Goal: Task Accomplishment & Management: Use online tool/utility

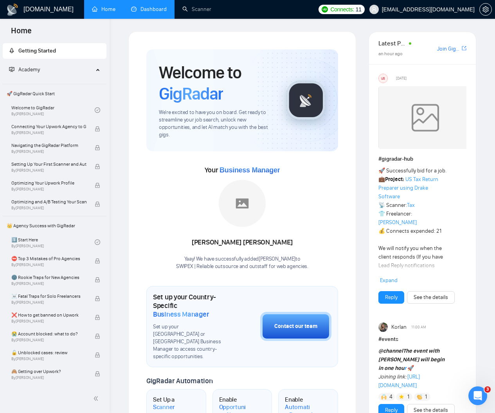
click at [152, 9] on link "Dashboard" at bounding box center [149, 9] width 36 height 7
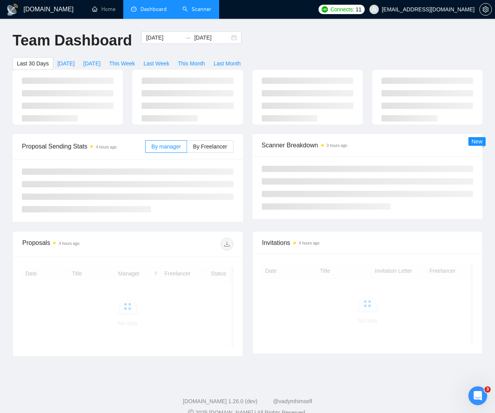
click at [184, 9] on link "Scanner" at bounding box center [196, 9] width 29 height 7
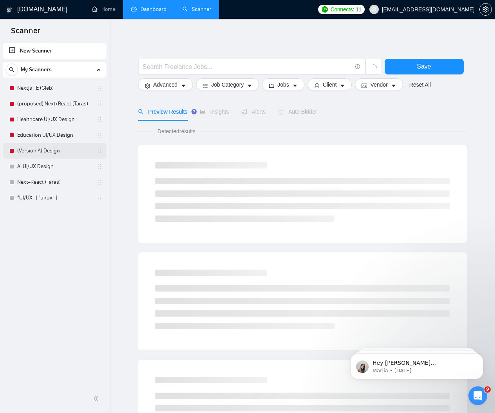
click at [38, 150] on link "(Version A) Design" at bounding box center [54, 151] width 74 height 16
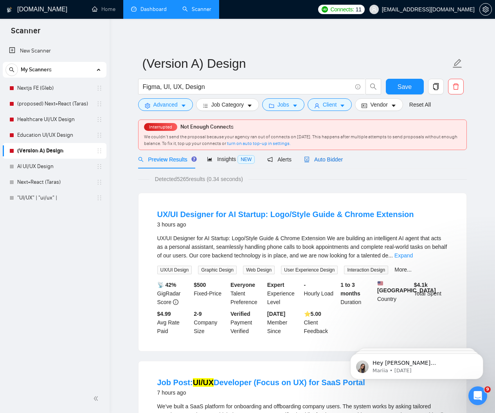
click at [337, 157] on span "Auto Bidder" at bounding box center [323, 159] width 39 height 6
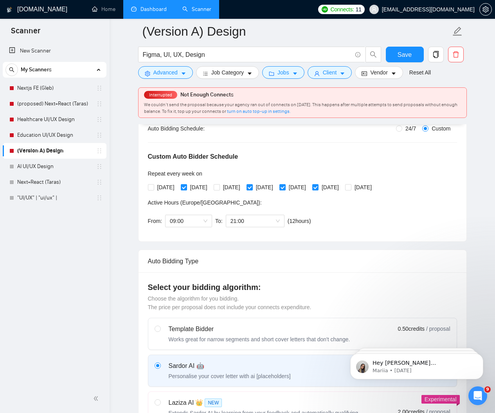
scroll to position [151, 0]
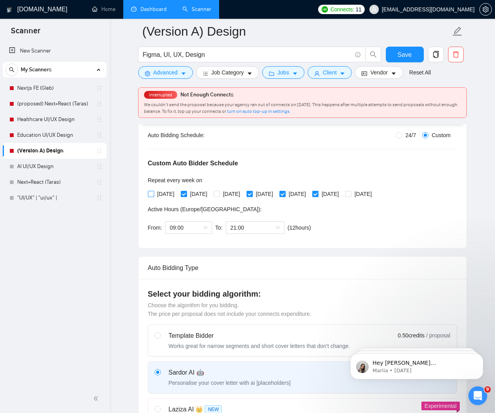
click at [151, 191] on input "[DATE]" at bounding box center [150, 193] width 5 height 5
checkbox input "true"
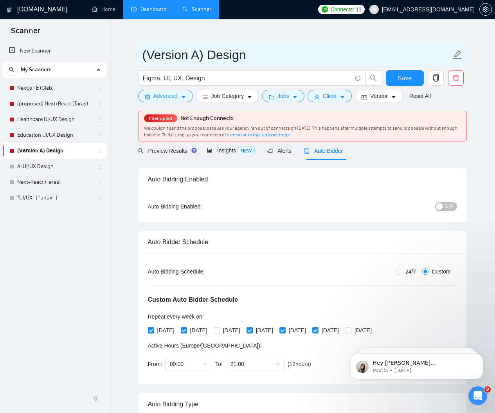
scroll to position [0, 0]
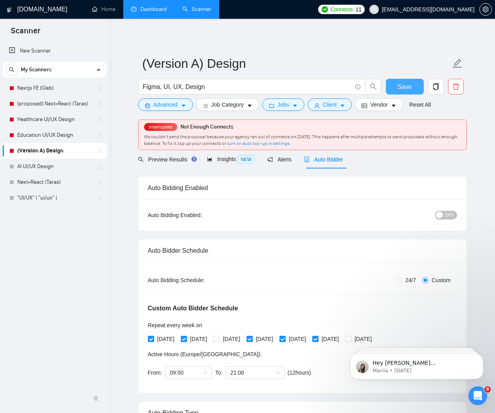
click at [409, 88] on span "Save" at bounding box center [405, 87] width 14 height 10
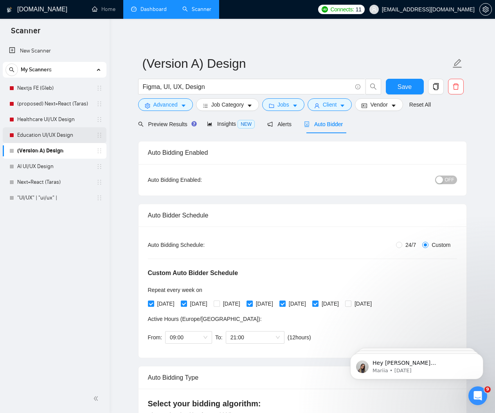
click at [69, 127] on link "Education UI/UX Design" at bounding box center [54, 135] width 74 height 16
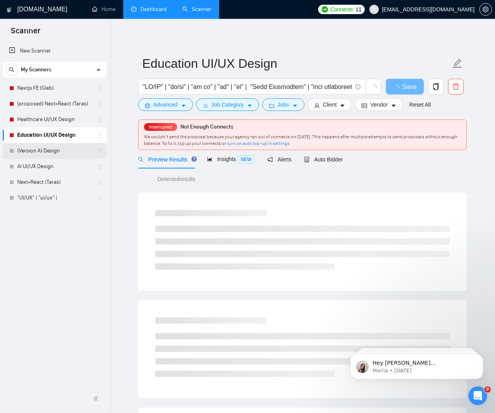
click at [56, 148] on link "(Version A) Design" at bounding box center [54, 151] width 74 height 16
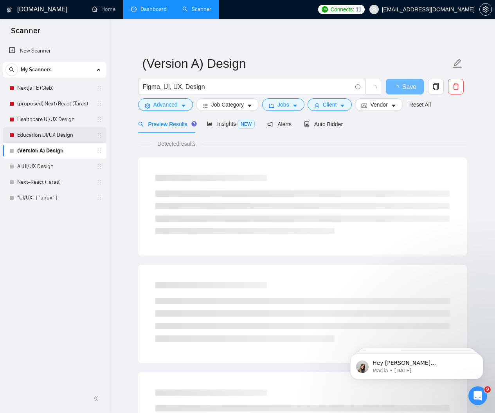
click at [63, 137] on link "Education UI/UX Design" at bounding box center [54, 135] width 74 height 16
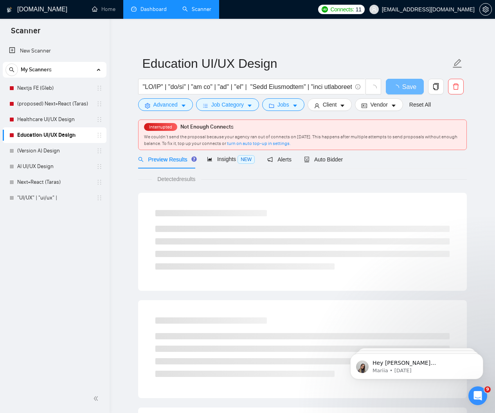
click at [149, 10] on link "Dashboard" at bounding box center [149, 9] width 36 height 7
